Goal: Transaction & Acquisition: Purchase product/service

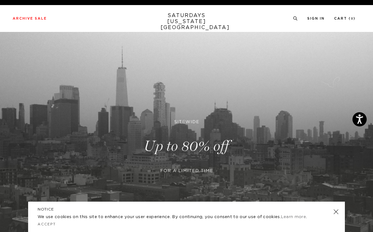
click at [289, 20] on div "Archive Sale Men's Tees Shirts Shorts Swim Knitwear Pants Sweats" at bounding box center [184, 18] width 343 height 6
click at [288, 16] on div "Archive Sale Men's Tees Shirts Shorts Swim Knitwear Pants Sweats" at bounding box center [184, 18] width 343 height 6
click at [296, 17] on icon at bounding box center [295, 18] width 5 height 4
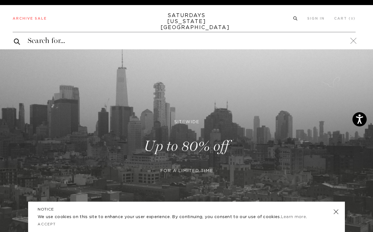
click at [288, 43] on input "search" at bounding box center [184, 41] width 343 height 10
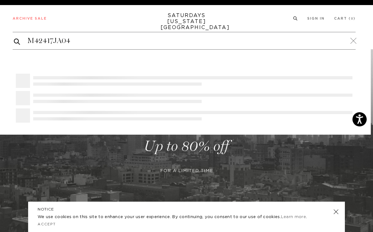
type input "M42417JA04"
click at [17, 41] on button "submit" at bounding box center [17, 42] width 6 height 8
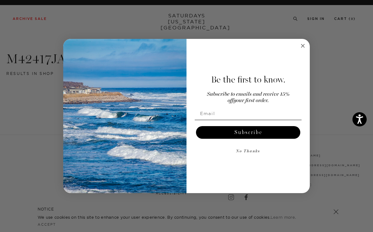
click at [301, 45] on circle "Close dialog" at bounding box center [302, 45] width 7 height 7
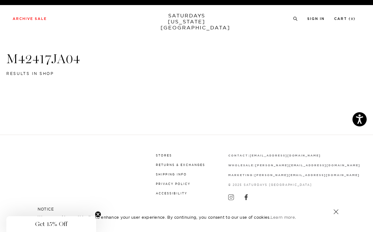
scroll to position [4, 0]
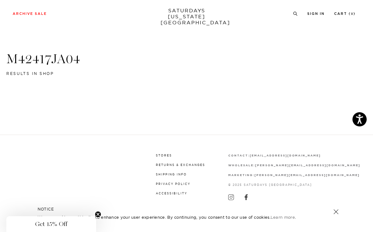
click at [205, 16] on link "SATURDAYS NEW YORK CITY" at bounding box center [187, 17] width 52 height 18
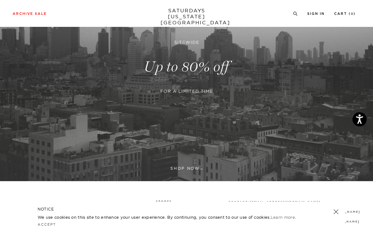
scroll to position [77, 0]
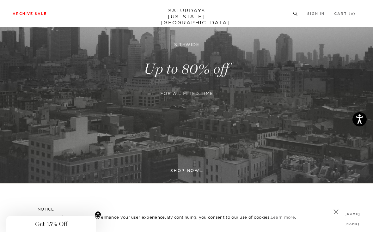
click at [14, 76] on link "Knitwear" at bounding box center [13, 73] width 15 height 4
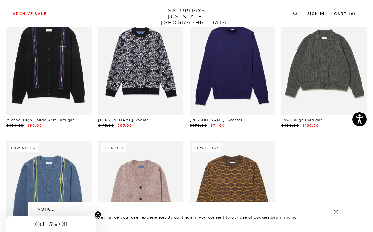
scroll to position [174, 0]
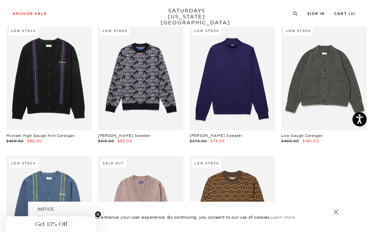
click at [332, 106] on link at bounding box center [323, 77] width 85 height 107
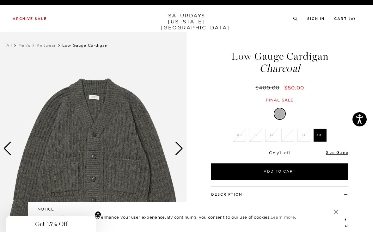
click at [268, 137] on li "M" at bounding box center [272, 135] width 16 height 13
click at [245, 138] on li "XS" at bounding box center [239, 135] width 16 height 13
click at [300, 19] on ul "USA Sign In Cart ( 0 )" at bounding box center [324, 18] width 63 height 6
click at [293, 21] on icon at bounding box center [295, 19] width 5 height 4
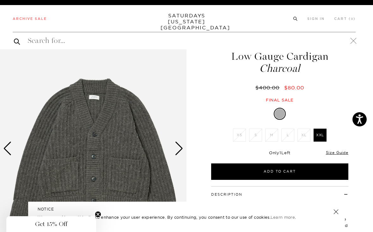
click at [296, 18] on icon at bounding box center [295, 19] width 5 height 4
click at [294, 20] on icon at bounding box center [295, 19] width 5 height 4
click at [291, 22] on div "Archive Sale Men's Tees Shirts Shorts Swim Knitwear Pants Sweats Women's" at bounding box center [186, 18] width 373 height 27
click at [356, 41] on link at bounding box center [353, 40] width 9 height 9
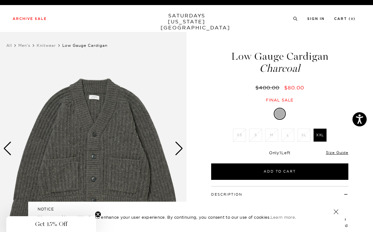
click at [295, 18] on icon at bounding box center [295, 19] width 5 height 4
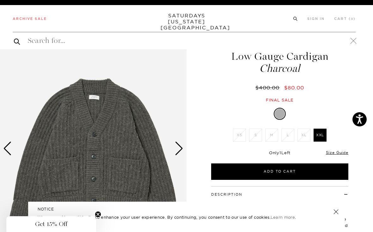
click at [294, 19] on icon at bounding box center [295, 19] width 5 height 4
click at [295, 17] on circle at bounding box center [295, 18] width 3 height 3
click at [297, 18] on icon at bounding box center [295, 19] width 5 height 4
click at [297, 17] on icon at bounding box center [295, 19] width 5 height 4
click at [296, 18] on icon at bounding box center [295, 19] width 5 height 4
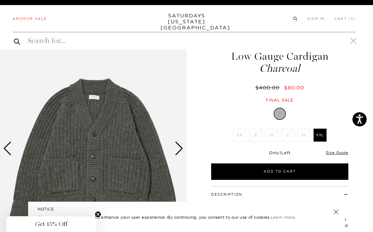
click at [294, 19] on circle at bounding box center [295, 18] width 3 height 3
click at [41, 43] on input "search" at bounding box center [184, 41] width 343 height 10
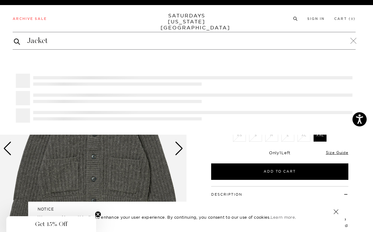
type input "Jacket"
click at [17, 41] on button "submit" at bounding box center [17, 42] width 6 height 8
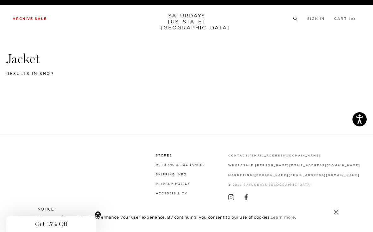
click at [24, 100] on link "Outerwear" at bounding box center [15, 101] width 18 height 4
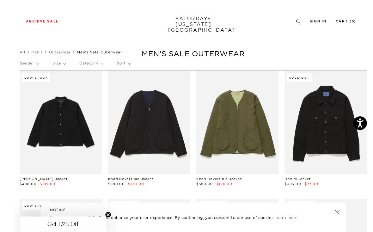
scroll to position [5, 0]
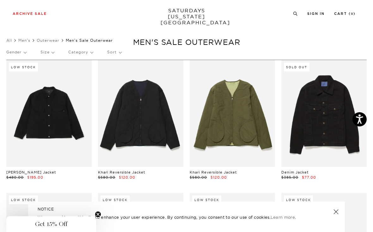
click at [146, 113] on link at bounding box center [140, 113] width 85 height 107
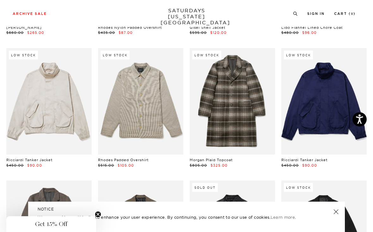
scroll to position [679, 0]
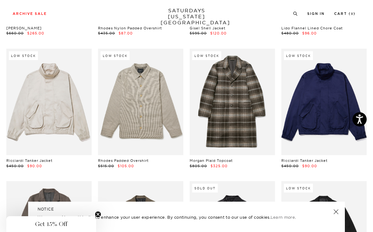
click at [52, 124] on link at bounding box center [48, 102] width 85 height 107
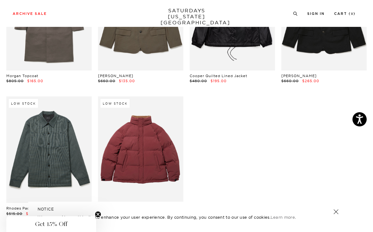
scroll to position [896, 0]
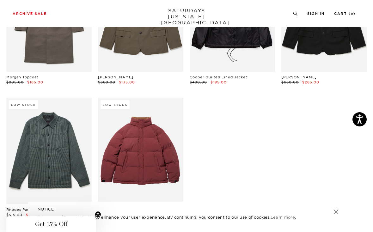
click at [162, 160] on link at bounding box center [140, 151] width 85 height 107
